Goal: Task Accomplishment & Management: Manage account settings

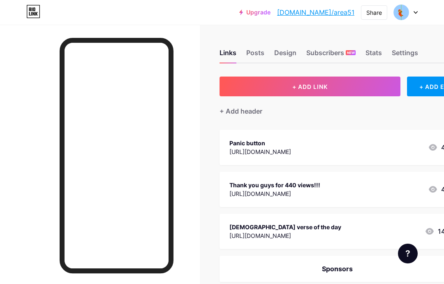
click at [373, 56] on div "Stats" at bounding box center [374, 55] width 16 height 15
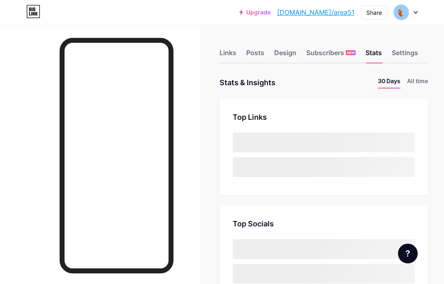
click at [374, 51] on div "Stats" at bounding box center [374, 55] width 16 height 15
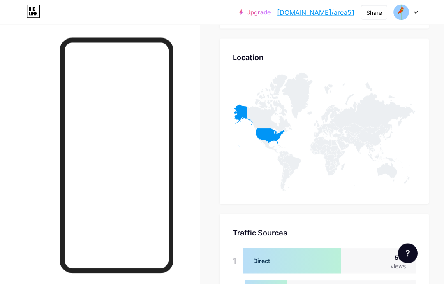
scroll to position [1280, 0]
click at [269, 134] on icon at bounding box center [259, 125] width 52 height 43
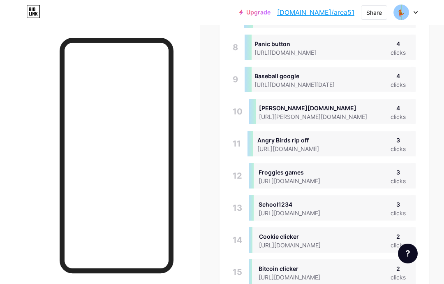
scroll to position [0, 0]
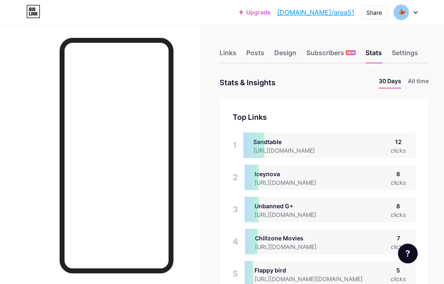
click at [419, 80] on li "All time" at bounding box center [418, 82] width 21 height 12
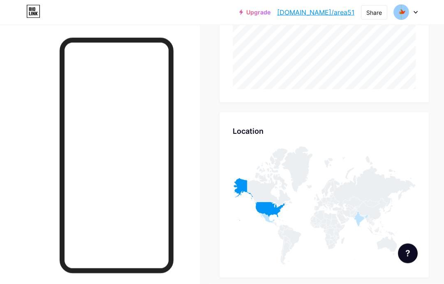
scroll to position [262, 0]
click at [270, 203] on icon at bounding box center [259, 197] width 52 height 43
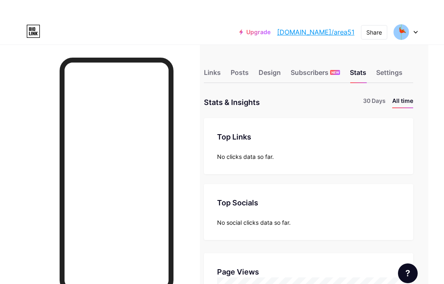
scroll to position [0, 0]
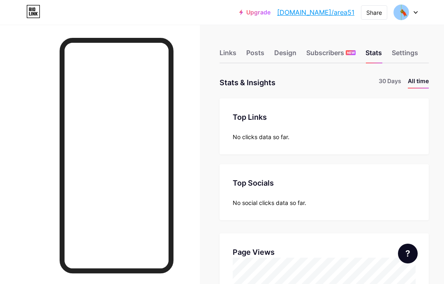
click at [231, 48] on div "Links" at bounding box center [228, 55] width 17 height 15
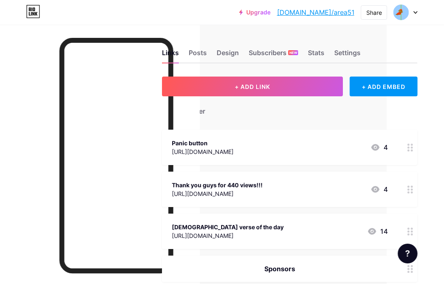
scroll to position [0, 65]
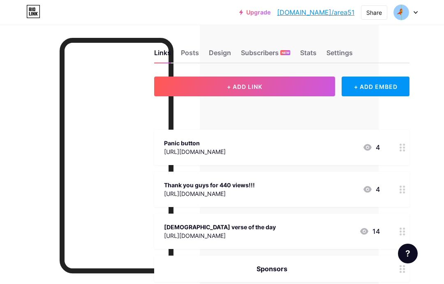
click at [335, 181] on div "Thank you guys for 440 views!!! https://blank.com/ 4" at bounding box center [272, 189] width 216 height 19
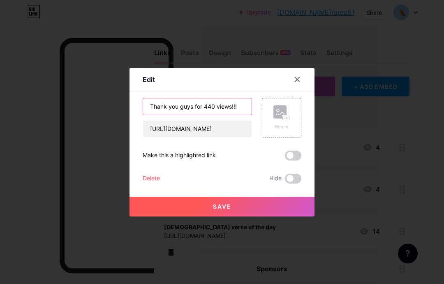
click at [234, 115] on input "Thank you guys for 440 views!!!" at bounding box center [197, 106] width 109 height 16
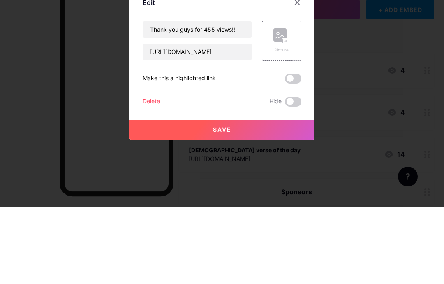
scroll to position [77, 41]
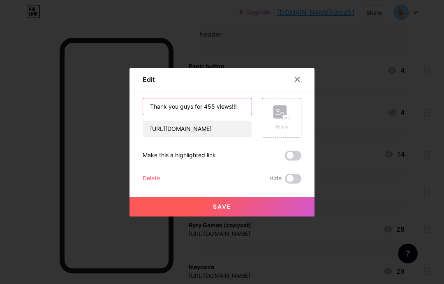
type input "Thank you guys for 455 views!!!"
click at [204, 216] on button "Save" at bounding box center [222, 207] width 185 height 20
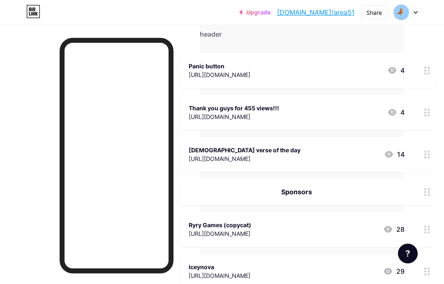
click at [23, 54] on div at bounding box center [100, 167] width 200 height 284
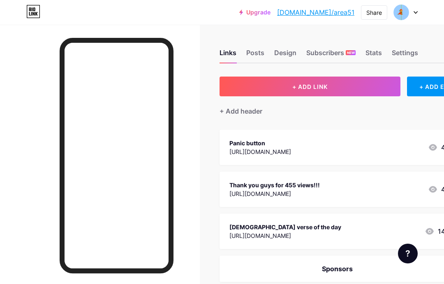
click at [410, 9] on div at bounding box center [406, 12] width 24 height 15
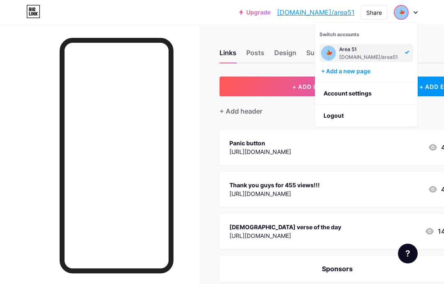
click at [374, 88] on link "Account settings" at bounding box center [366, 93] width 102 height 22
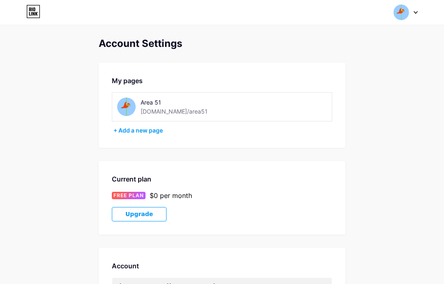
click at [403, 19] on img at bounding box center [402, 13] width 16 height 16
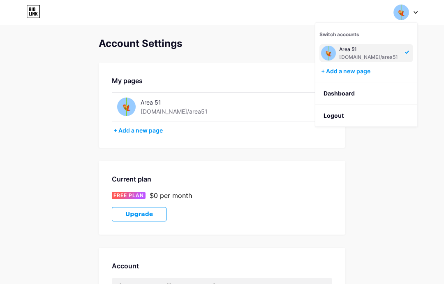
click at [355, 115] on li "Logout" at bounding box center [366, 115] width 102 height 22
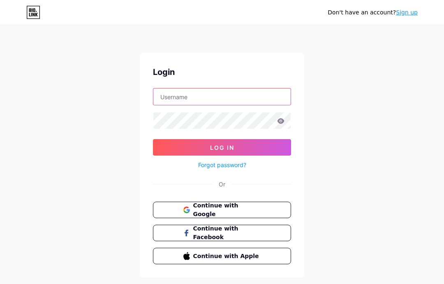
click at [268, 101] on input "text" at bounding box center [221, 96] width 137 height 16
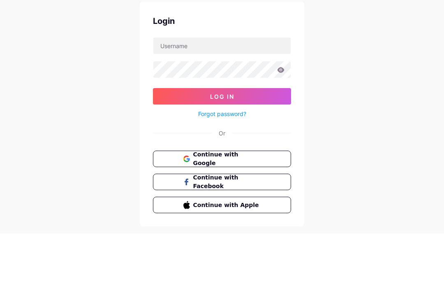
scroll to position [33, 0]
